Goal: Task Accomplishment & Management: Manage account settings

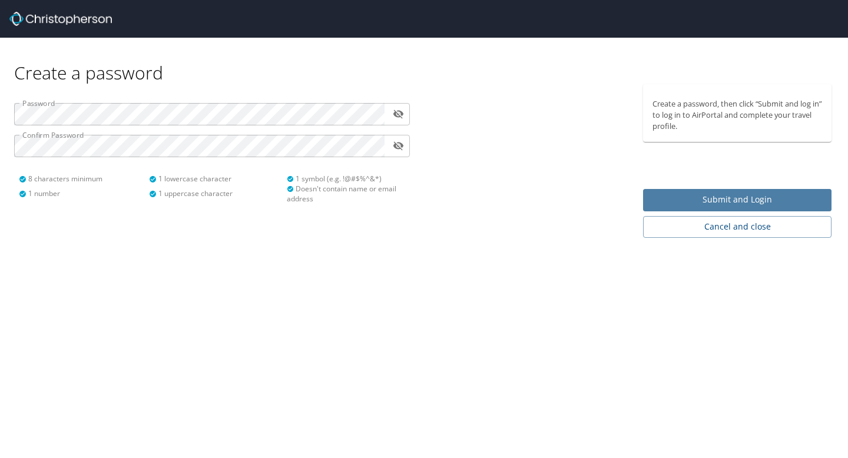
click at [683, 191] on button "Submit and Login" at bounding box center [737, 200] width 188 height 23
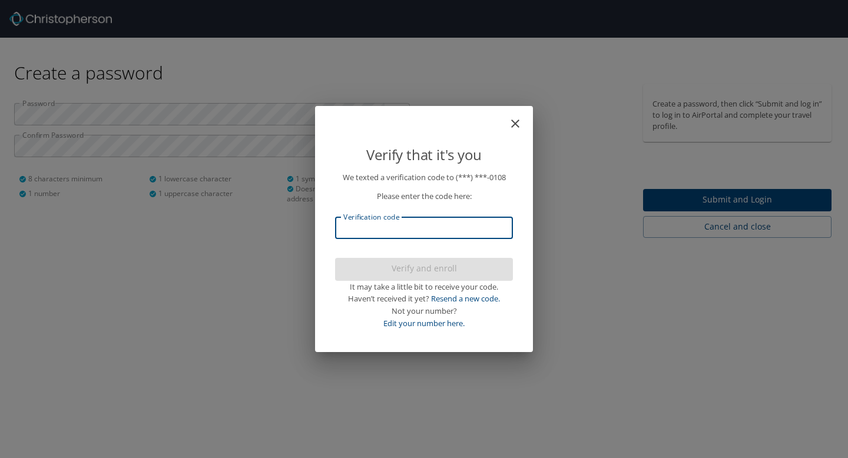
click at [498, 233] on input "Verification code" at bounding box center [424, 228] width 178 height 22
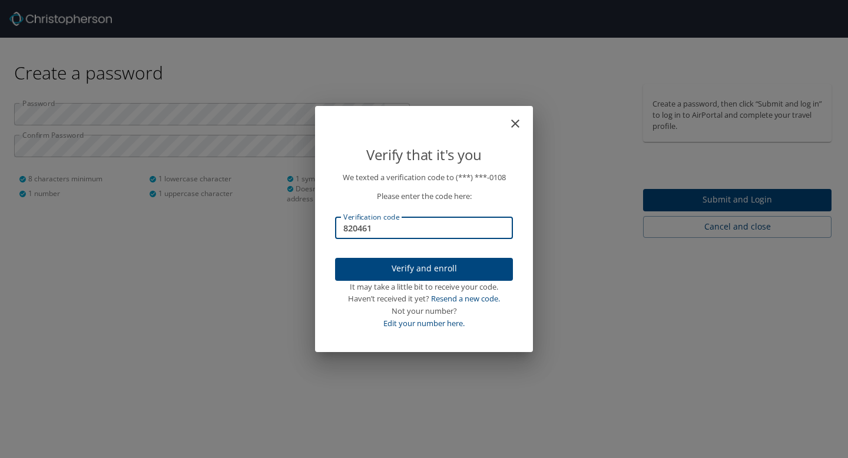
type input "820461"
click at [483, 266] on span "Verify and enroll" at bounding box center [423, 268] width 159 height 15
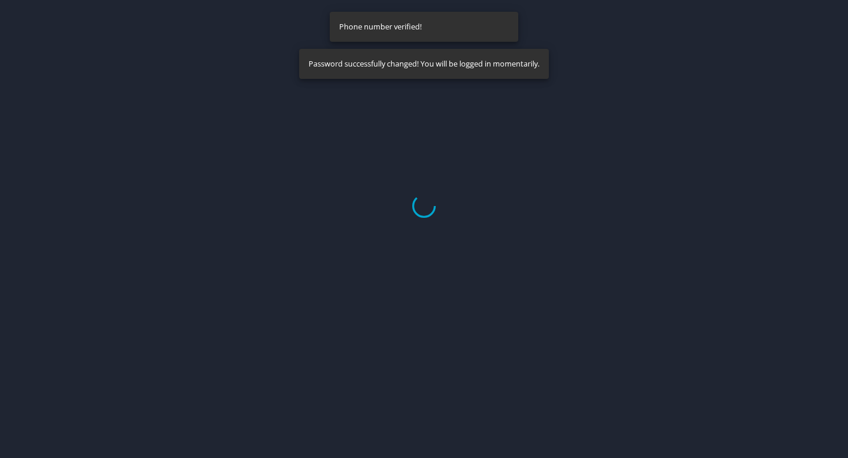
select select "US"
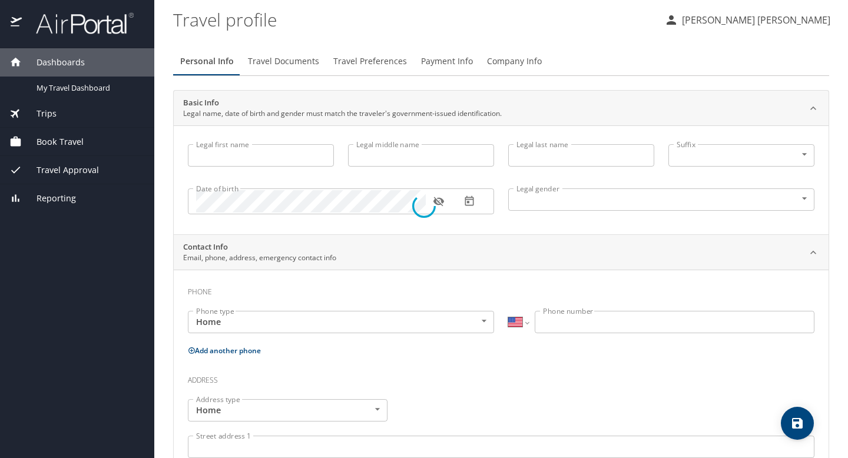
type input "[PERSON_NAME]"
type input "Young"
type input "[DEMOGRAPHIC_DATA]"
select select "US"
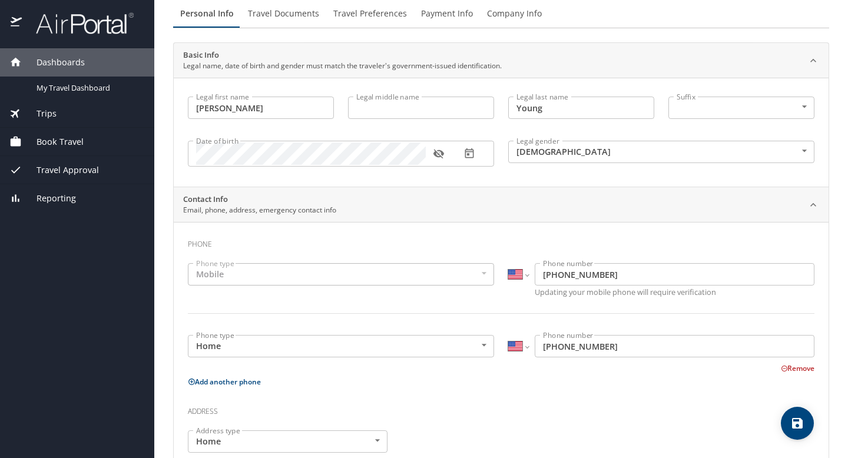
scroll to position [42, 0]
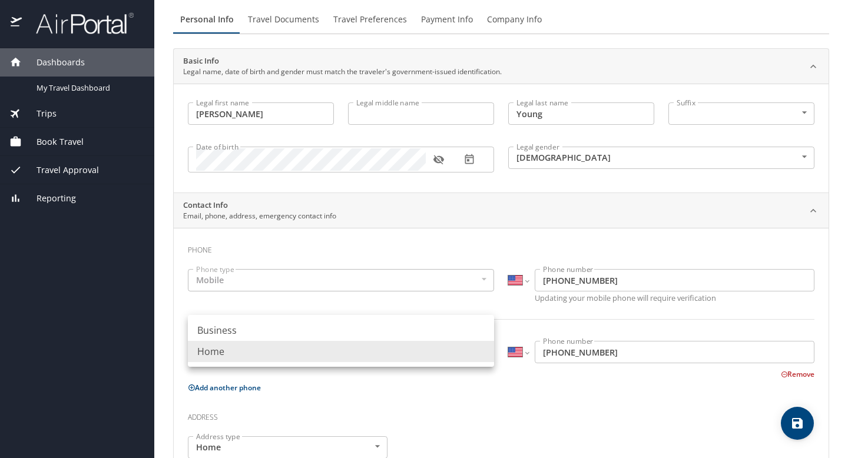
click at [450, 356] on body "Dashboards My Travel Dashboard Trips Current / Future Trips Past Trips Trips Mi…" at bounding box center [424, 229] width 848 height 458
click at [410, 280] on div at bounding box center [424, 229] width 848 height 458
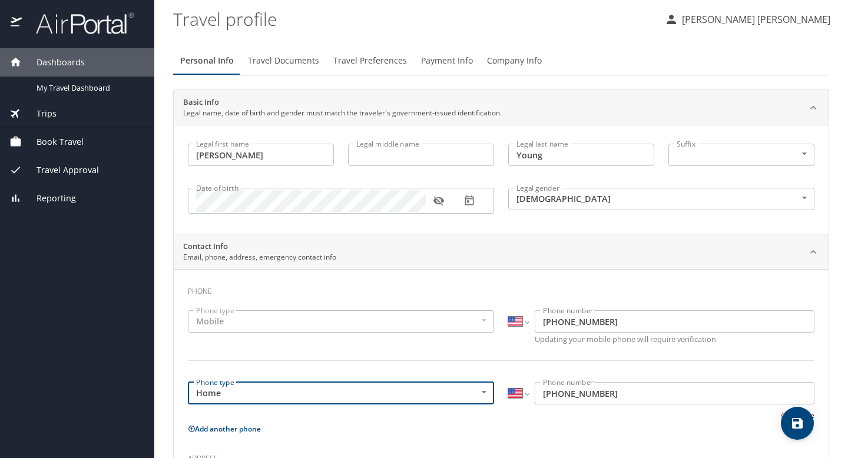
scroll to position [0, 0]
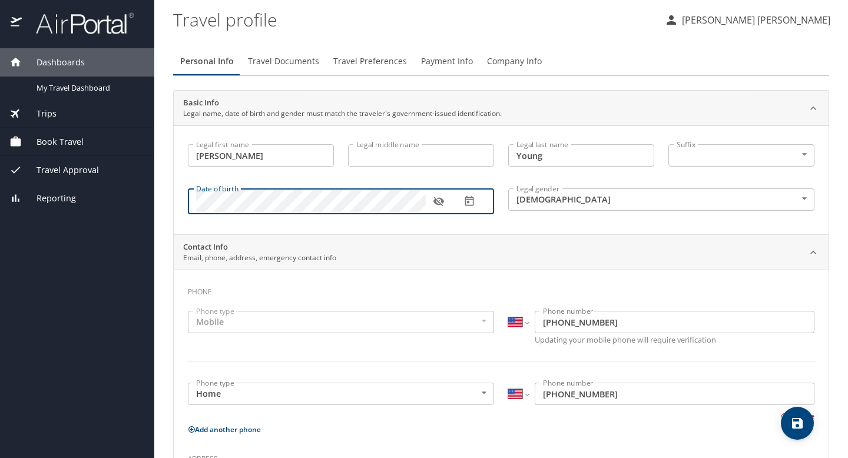
click at [410, 240] on div "Contact Info Email, phone, address, emergency contact info" at bounding box center [501, 252] width 655 height 35
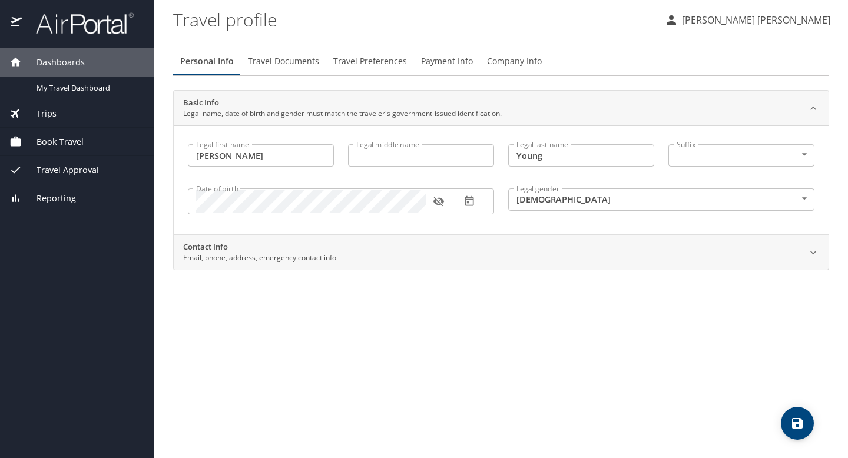
click at [411, 254] on div "Contact Info Email, phone, address, emergency contact info" at bounding box center [491, 252] width 617 height 22
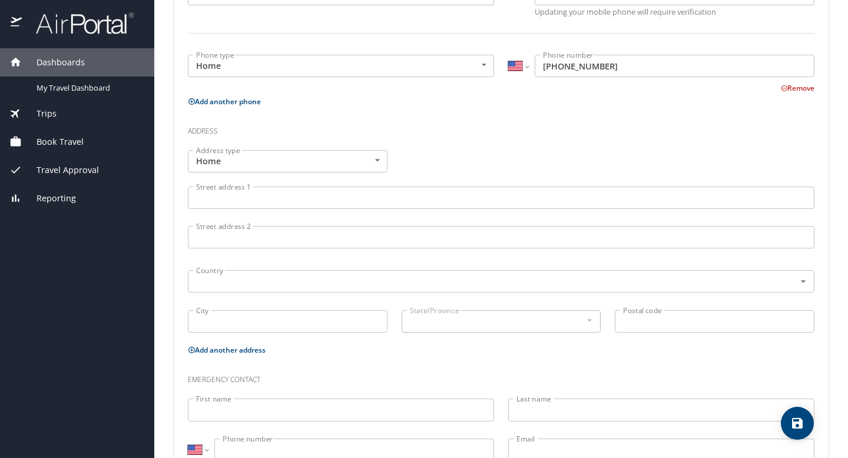
scroll to position [333, 0]
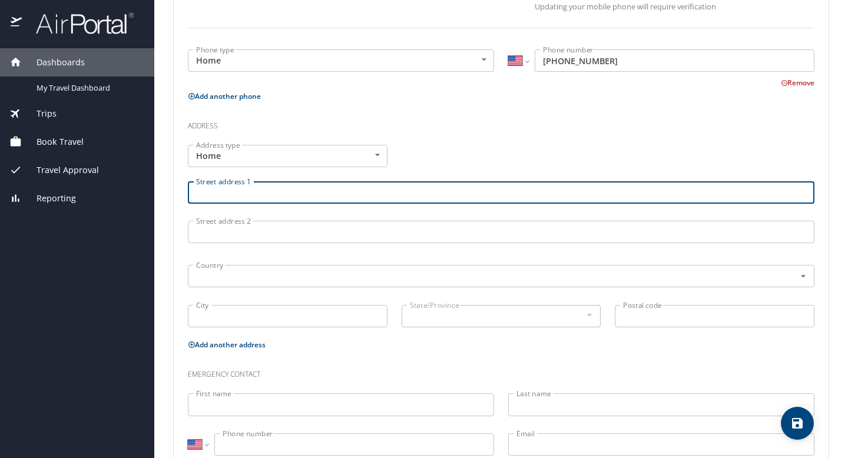
click at [325, 200] on input "Street address 1" at bounding box center [501, 192] width 627 height 22
type input "[STREET_ADDRESS]"
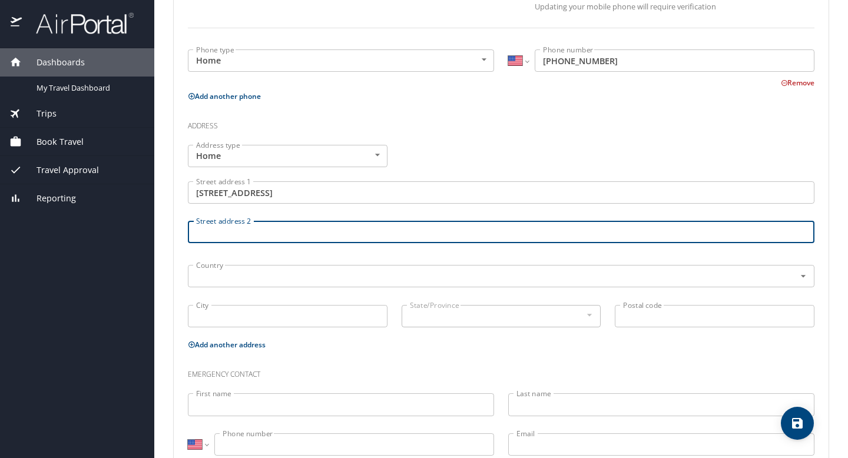
click at [263, 238] on input "Street address 2" at bounding box center [501, 232] width 627 height 22
click at [261, 282] on input "text" at bounding box center [483, 276] width 585 height 15
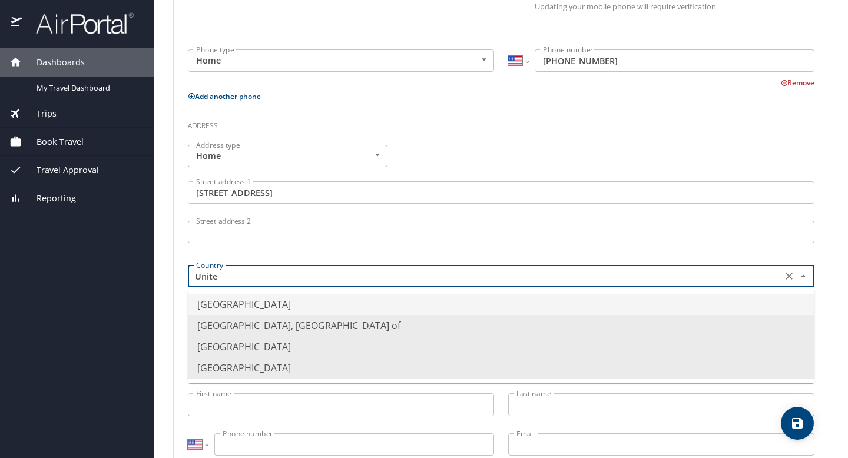
click at [265, 309] on li "[GEOGRAPHIC_DATA]" at bounding box center [501, 304] width 627 height 21
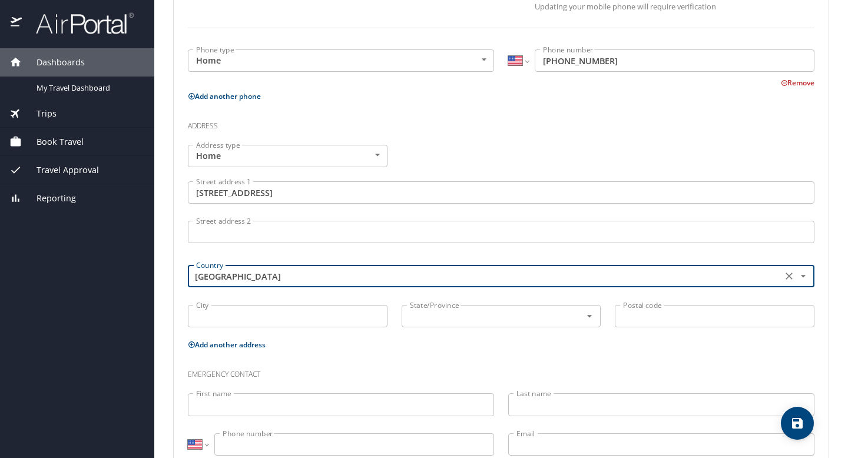
type input "[GEOGRAPHIC_DATA]"
click at [264, 312] on input "City" at bounding box center [288, 316] width 200 height 22
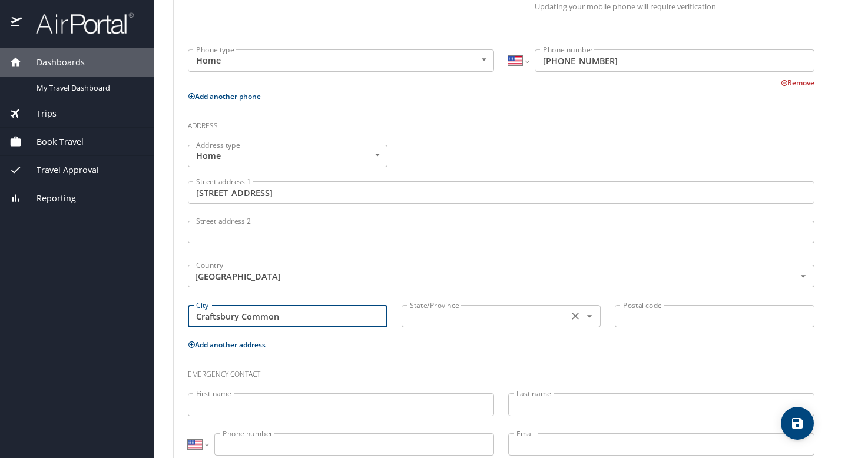
click at [465, 306] on div "State/Province" at bounding box center [502, 316] width 200 height 22
type input "Craftsbury Common"
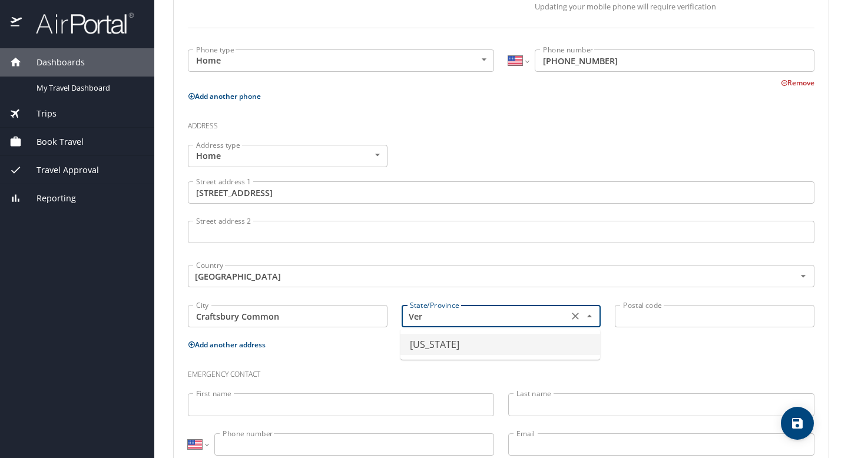
drag, startPoint x: 478, startPoint y: 342, endPoint x: 484, endPoint y: 340, distance: 6.1
click at [478, 342] on li "[US_STATE]" at bounding box center [500, 344] width 200 height 21
type input "[US_STATE]"
click at [695, 317] on input "Postal code" at bounding box center [715, 316] width 200 height 22
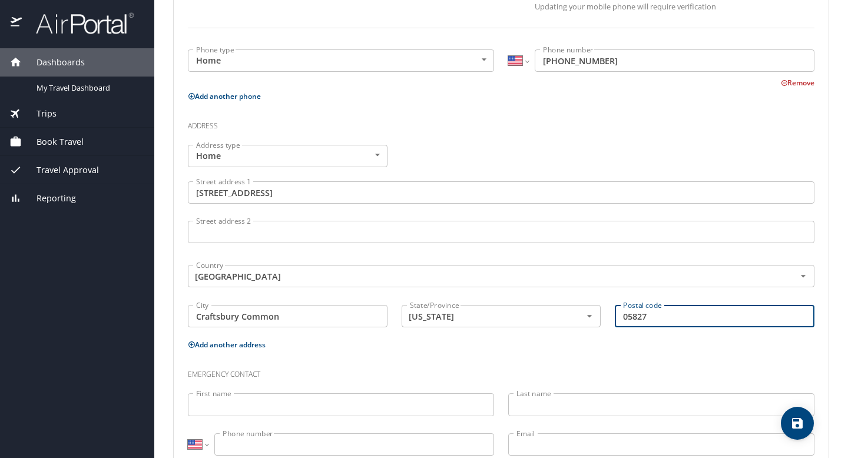
scroll to position [369, 0]
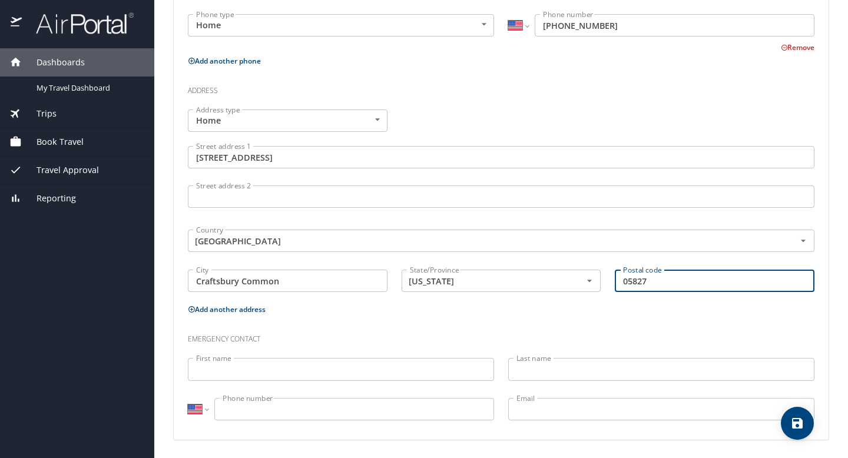
type input "05827"
click at [391, 362] on input "First name" at bounding box center [341, 369] width 306 height 22
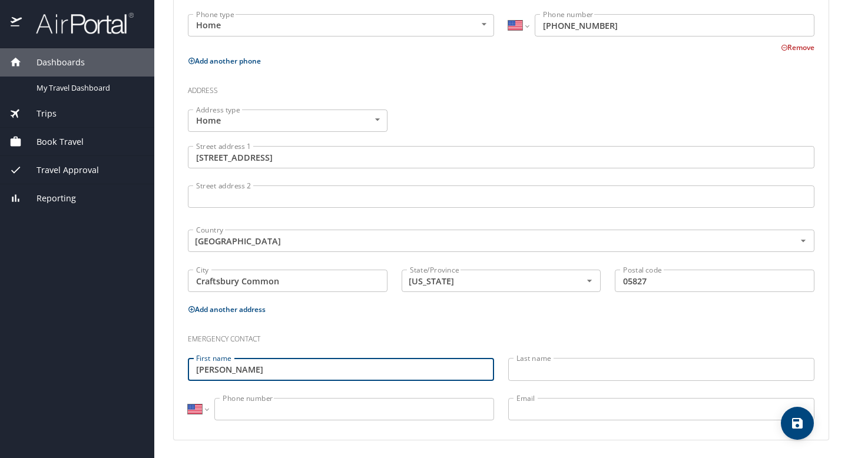
type input "[PERSON_NAME]"
click at [542, 367] on input "Last name" at bounding box center [661, 369] width 306 height 22
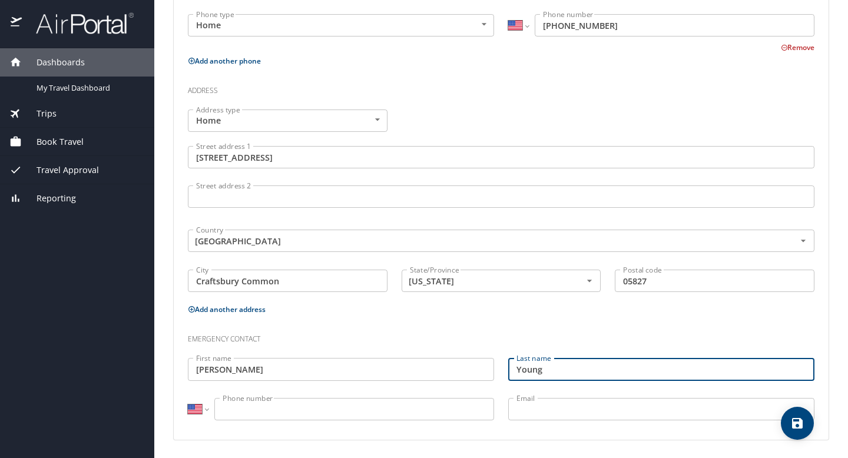
type input "Young"
click at [382, 410] on input "Phone number" at bounding box center [354, 409] width 280 height 22
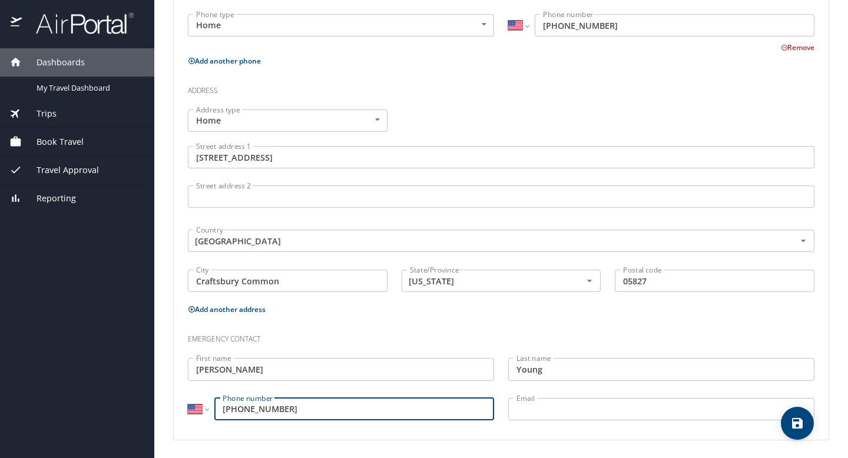
type input "[PHONE_NUMBER]"
click at [571, 406] on input "Email" at bounding box center [661, 409] width 306 height 22
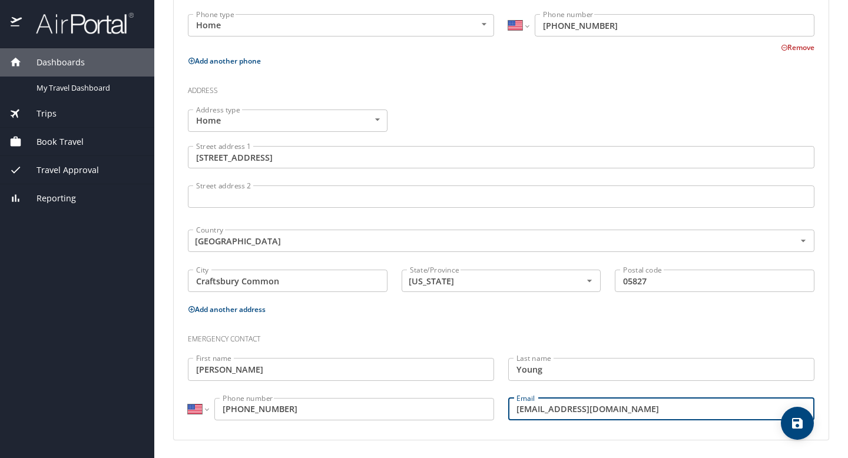
type input "[EMAIL_ADDRESS][DOMAIN_NAME]"
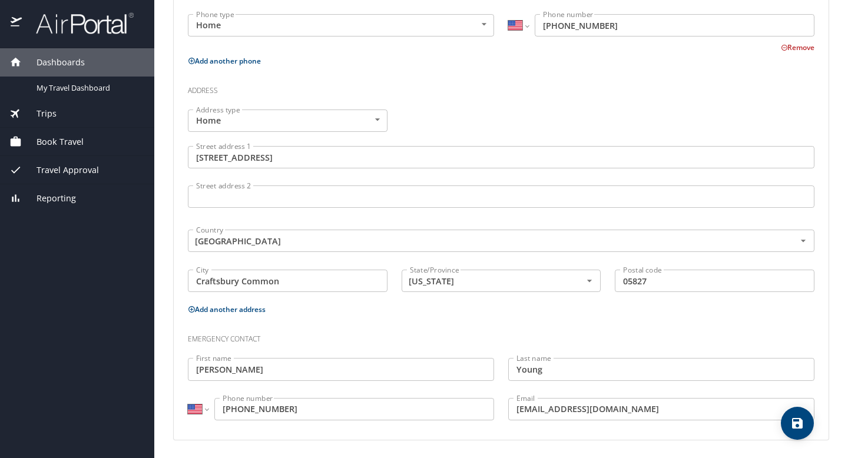
click at [834, 304] on main "Travel profile [PERSON_NAME] [PERSON_NAME] Personal Info Travel Documents Trave…" at bounding box center [501, 229] width 694 height 458
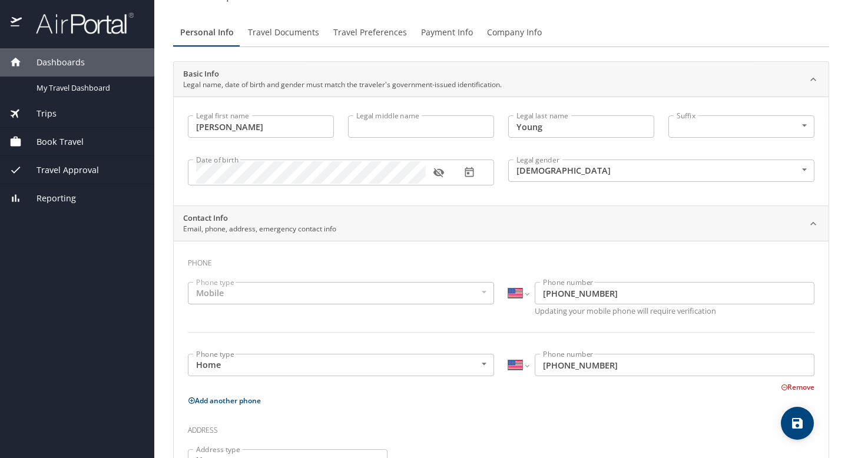
scroll to position [0, 0]
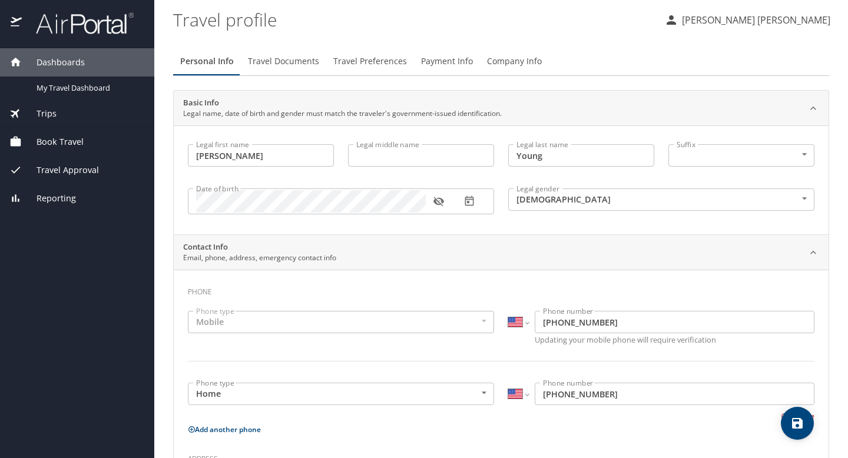
click at [278, 61] on span "Travel Documents" at bounding box center [283, 61] width 71 height 15
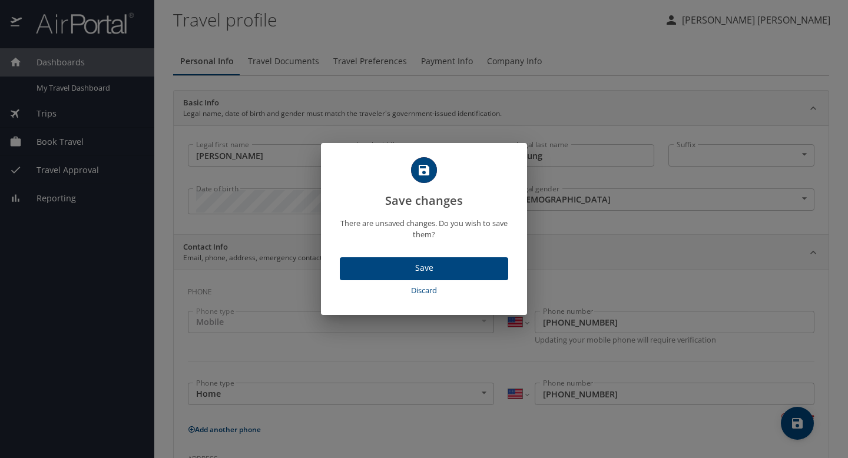
click at [409, 263] on span "Save" at bounding box center [424, 268] width 150 height 15
